Goal: Check status: Check status

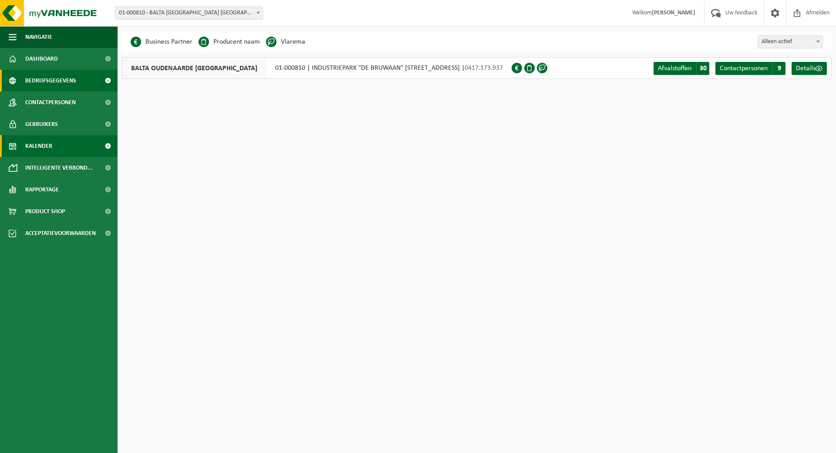
click at [40, 145] on span "Kalender" at bounding box center [38, 146] width 27 height 22
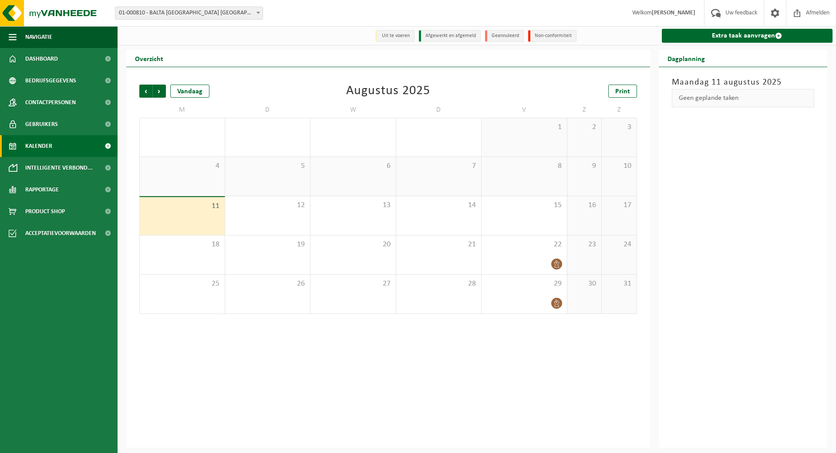
click at [139, 91] on div "Vorige Volgende Vandaag [DATE] Print M D W D V Z Z 28 29 30 31 1 2 3 4 5 6 7 8 …" at bounding box center [388, 199] width 507 height 247
click at [148, 91] on span "Vorige" at bounding box center [145, 91] width 13 height 13
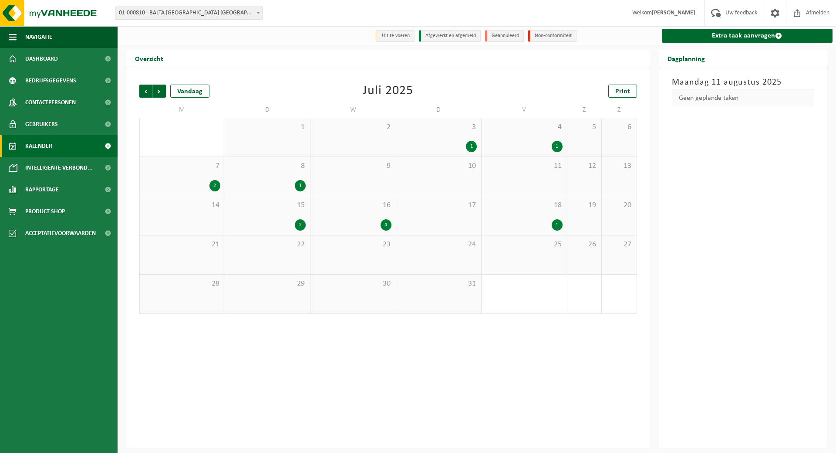
click at [460, 139] on div "3 1" at bounding box center [438, 137] width 85 height 38
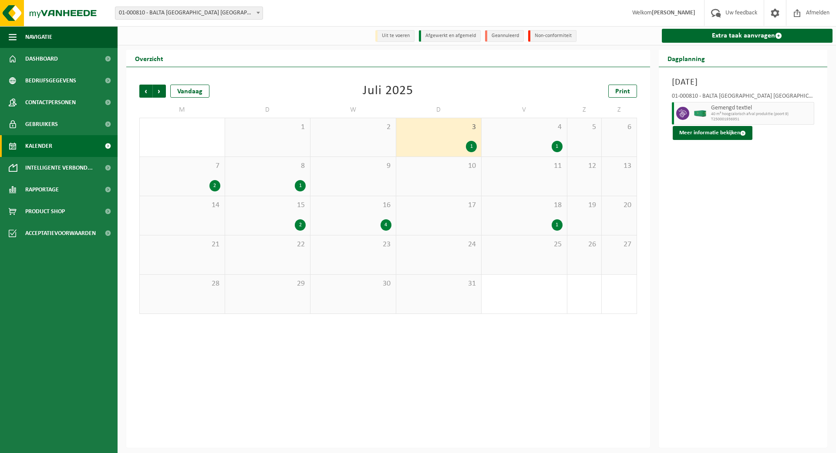
click at [370, 210] on span "16" at bounding box center [353, 205] width 77 height 10
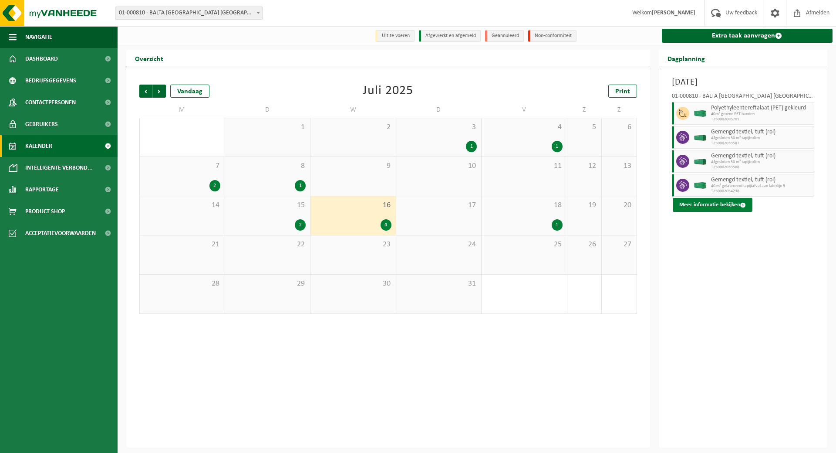
click at [708, 203] on button "Meer informatie bekijken" at bounding box center [713, 205] width 80 height 14
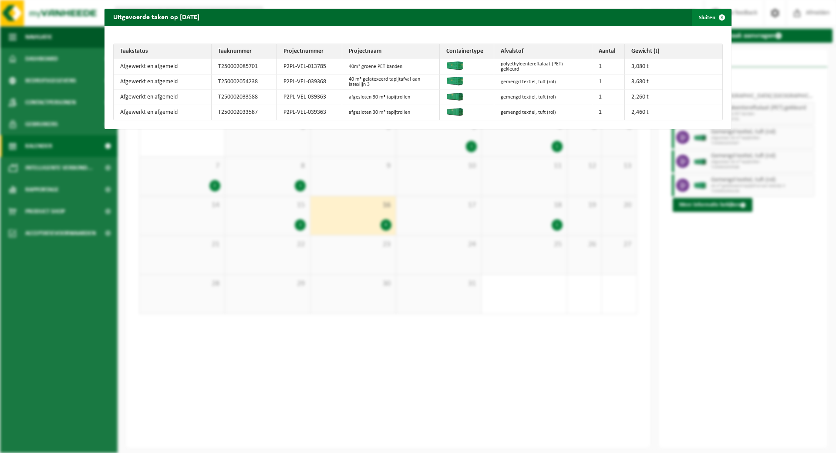
click at [706, 17] on button "Sluiten" at bounding box center [711, 17] width 39 height 17
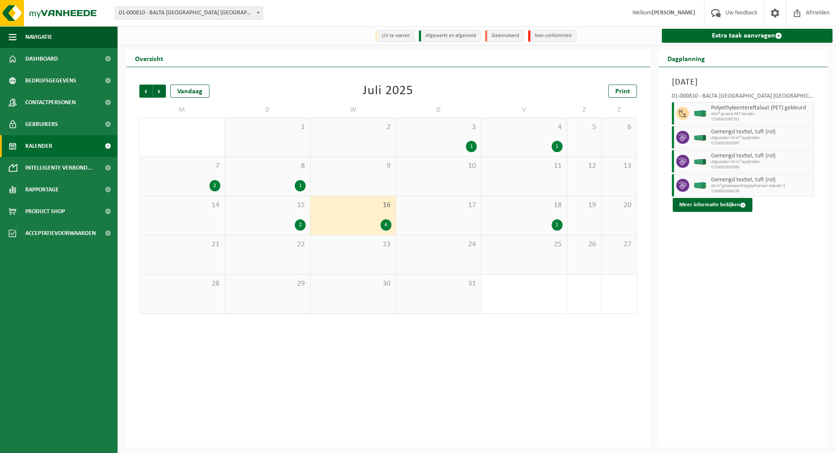
click at [284, 213] on div "15 2" at bounding box center [267, 215] width 85 height 39
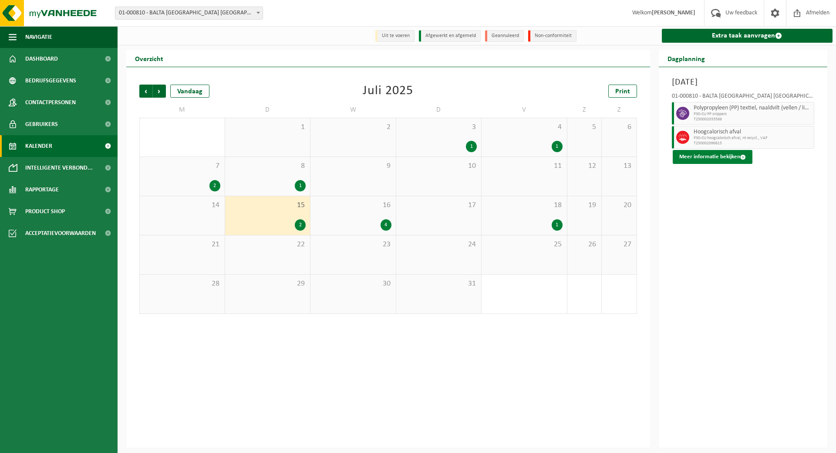
click at [695, 154] on button "Meer informatie bekijken" at bounding box center [713, 157] width 80 height 14
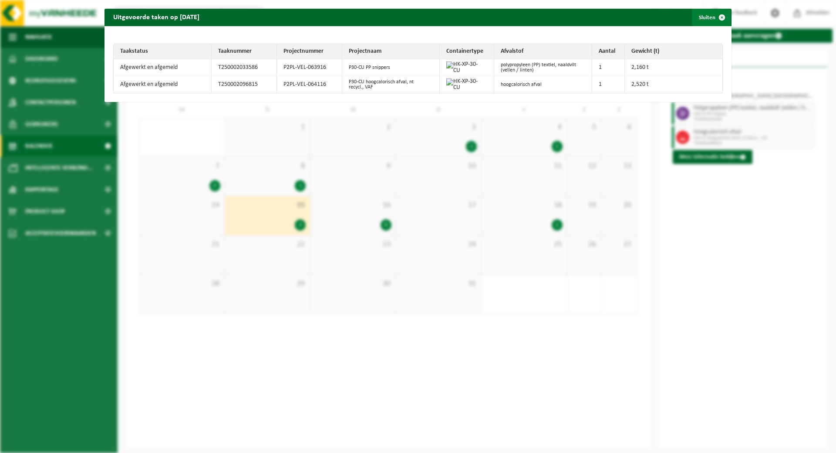
click at [707, 15] on button "Sluiten" at bounding box center [711, 17] width 39 height 17
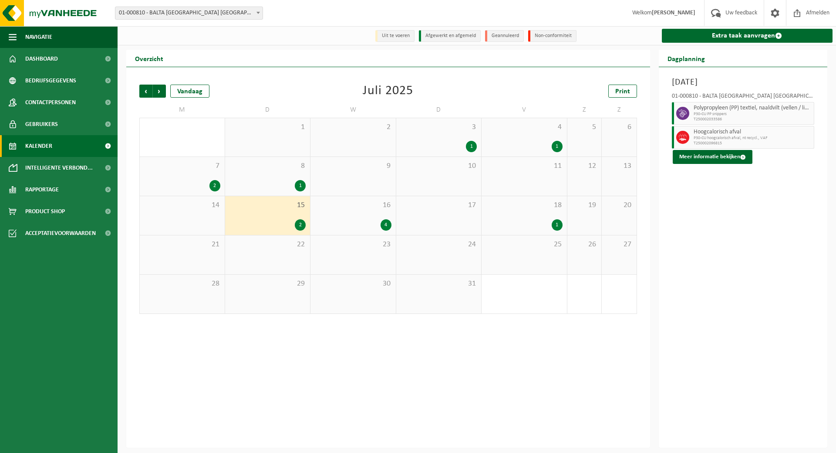
click at [191, 180] on div "7 2" at bounding box center [182, 176] width 85 height 39
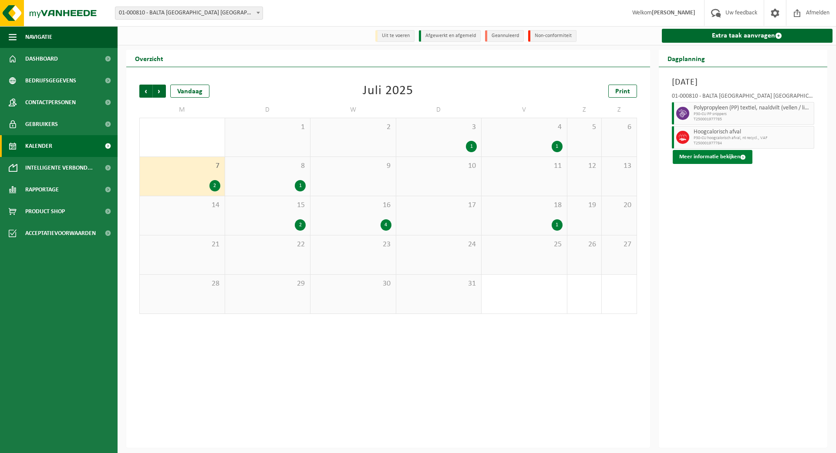
click at [704, 163] on button "Meer informatie bekijken" at bounding box center [713, 157] width 80 height 14
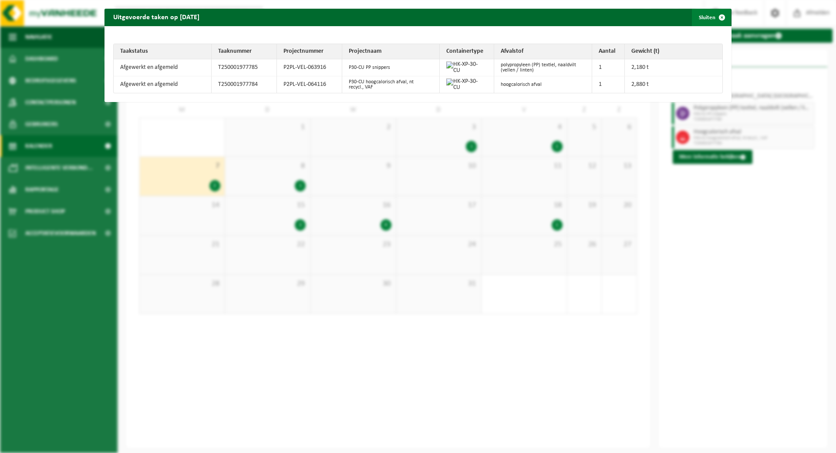
click at [717, 21] on span "button" at bounding box center [722, 17] width 17 height 17
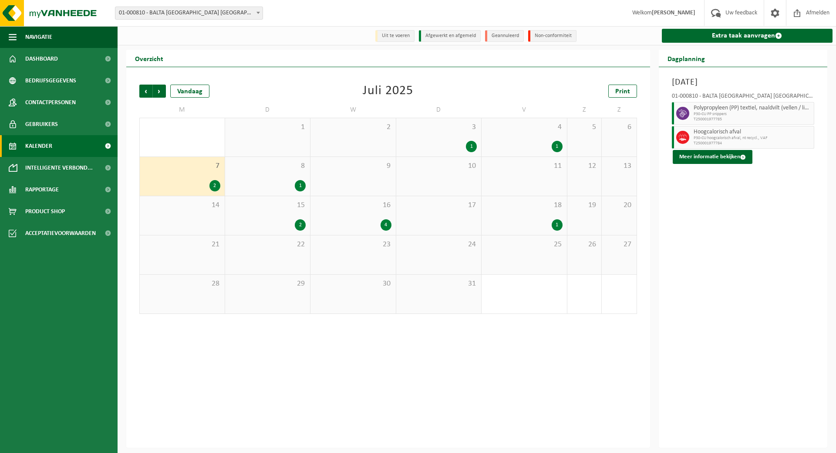
click at [286, 185] on div "1" at bounding box center [268, 185] width 77 height 11
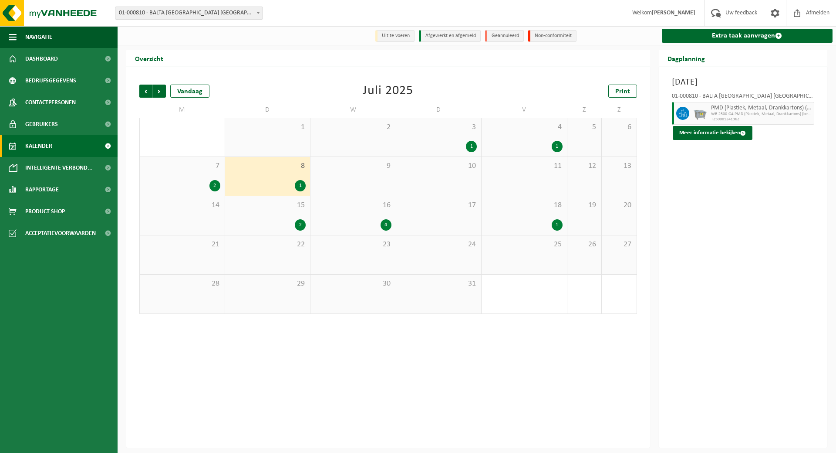
click at [430, 124] on span "3" at bounding box center [439, 127] width 77 height 10
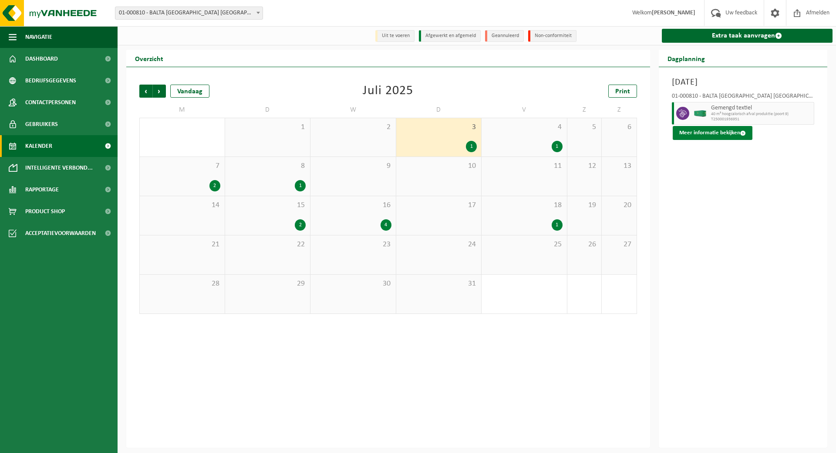
click at [707, 135] on button "Meer informatie bekijken" at bounding box center [713, 133] width 80 height 14
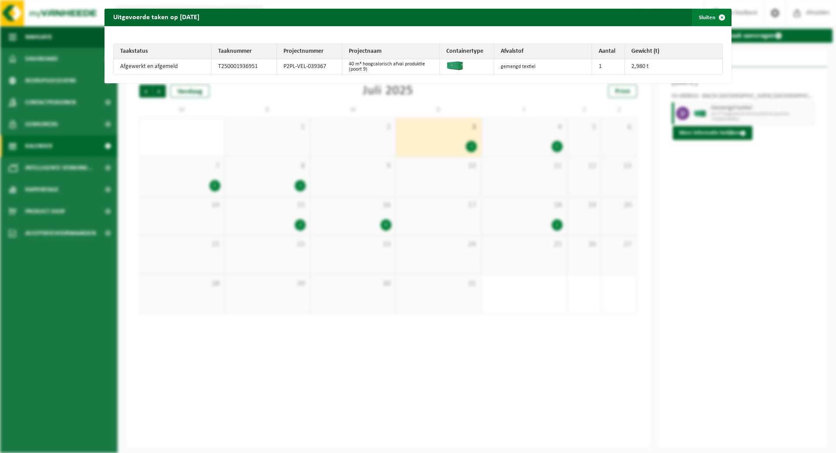
click at [705, 13] on button "Sluiten" at bounding box center [711, 17] width 39 height 17
